Goal: Task Accomplishment & Management: Use online tool/utility

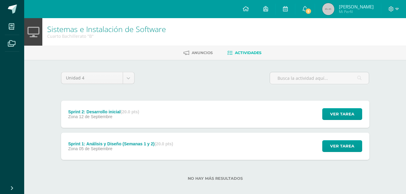
scroll to position [57, 0]
click at [11, 27] on icon at bounding box center [11, 27] width 5 height 6
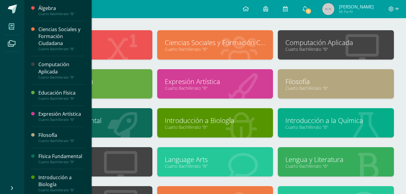
scroll to position [28, 0]
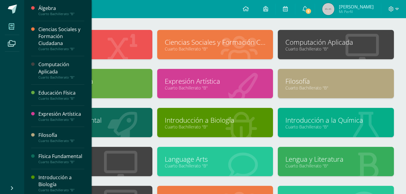
click at [129, 126] on link "Cuarto Bachillerato "B"" at bounding box center [94, 127] width 101 height 6
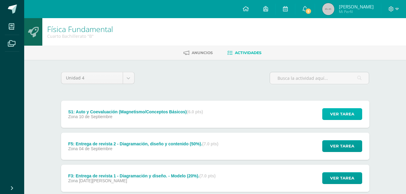
click at [335, 114] on span "Ver tarea" at bounding box center [342, 114] width 24 height 11
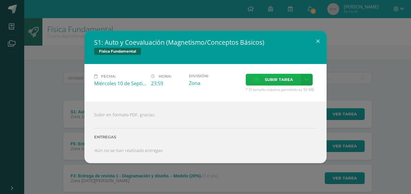
click at [280, 76] on span "Subir tarea" at bounding box center [279, 79] width 28 height 11
click at [0, 0] on input "Subir tarea" at bounding box center [0, 0] width 0 height 0
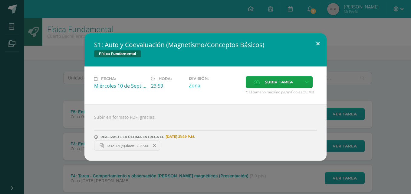
click at [318, 43] on button at bounding box center [317, 43] width 17 height 21
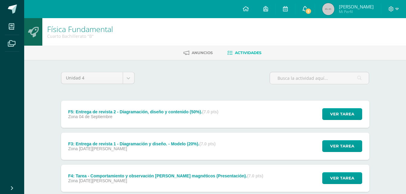
click at [312, 9] on span "5" at bounding box center [308, 11] width 7 height 7
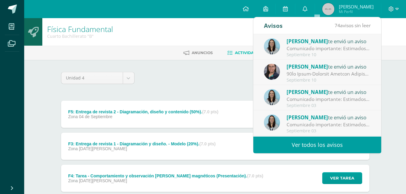
click at [316, 42] on span "[PERSON_NAME]" at bounding box center [307, 41] width 41 height 7
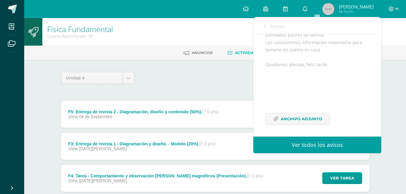
scroll to position [71, 0]
click at [304, 122] on span "Archivo Adjunto" at bounding box center [301, 117] width 41 height 11
click at [162, 59] on div "Anuncios Actividades" at bounding box center [222, 53] width 397 height 14
